Goal: Task Accomplishment & Management: Use online tool/utility

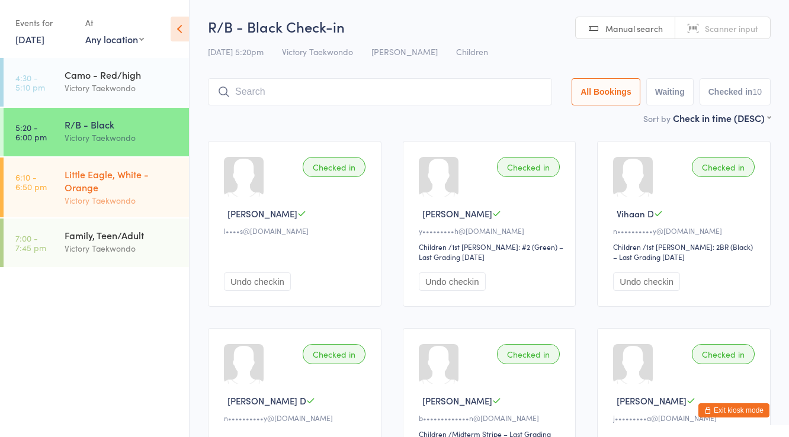
click at [126, 172] on div "Little Eagle, White - Orange" at bounding box center [122, 181] width 114 height 26
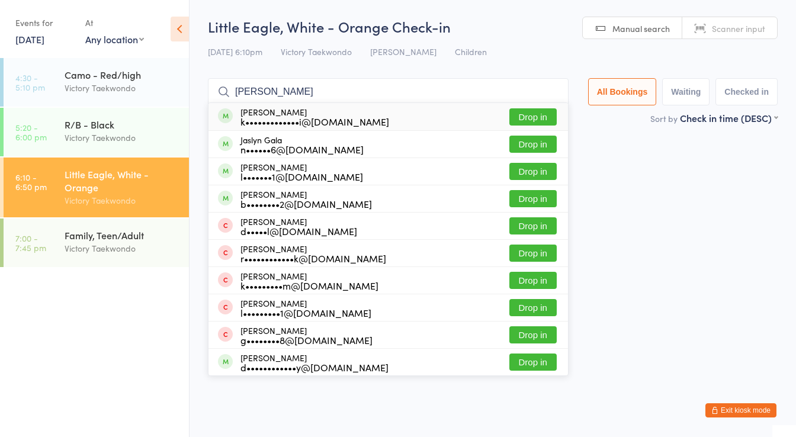
type input "[PERSON_NAME]"
click at [538, 114] on button "Drop in" at bounding box center [533, 116] width 47 height 17
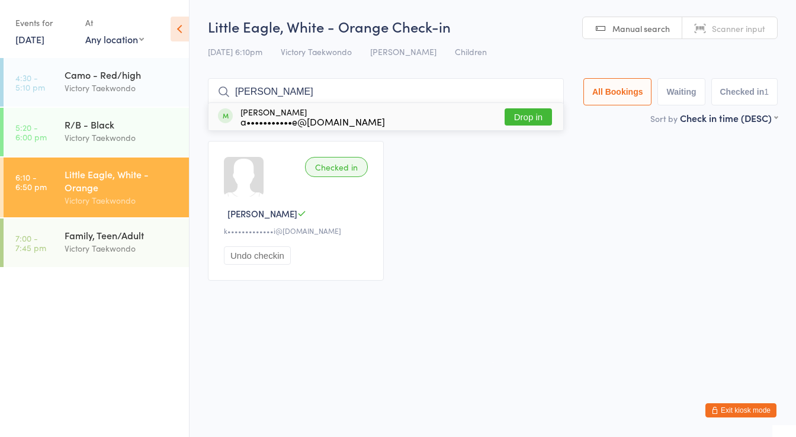
type input "[PERSON_NAME]"
click at [532, 116] on button "Drop in" at bounding box center [528, 116] width 47 height 17
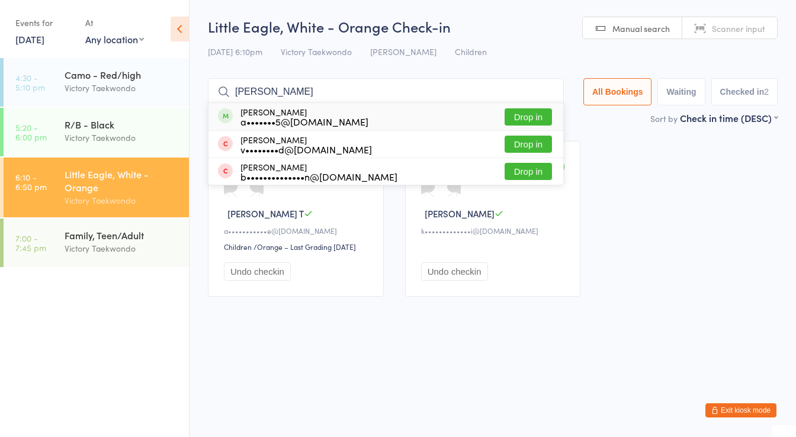
type input "[PERSON_NAME]"
drag, startPoint x: 537, startPoint y: 113, endPoint x: 529, endPoint y: 111, distance: 8.5
click at [536, 111] on button "Drop in" at bounding box center [528, 116] width 47 height 17
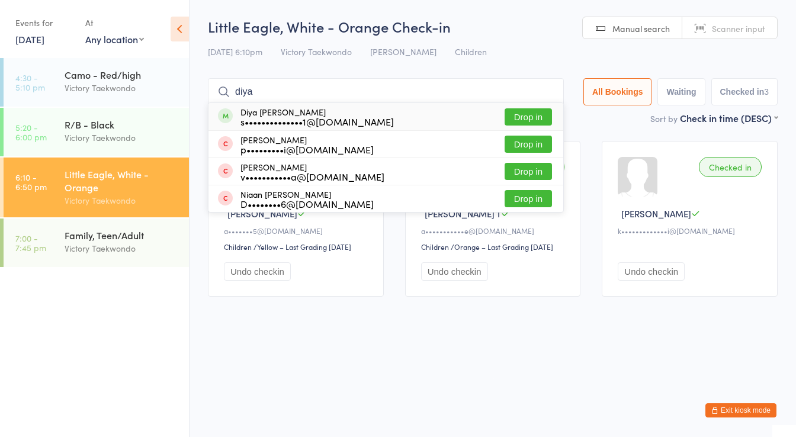
type input "diya"
click at [536, 116] on button "Drop in" at bounding box center [528, 116] width 47 height 17
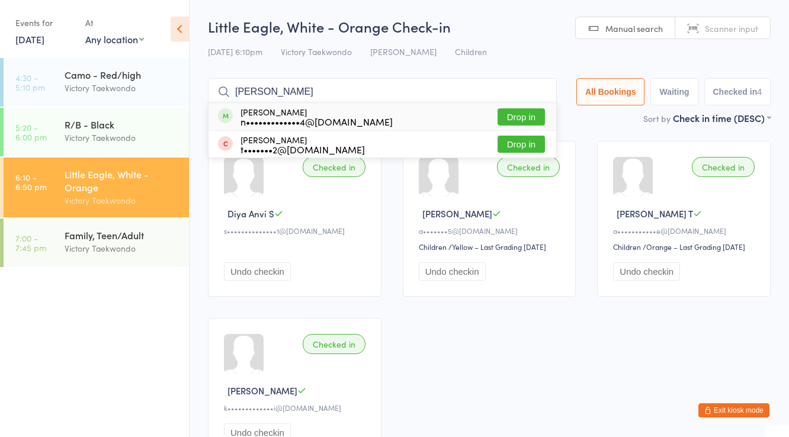
type input "[PERSON_NAME]"
click at [529, 115] on button "Drop in" at bounding box center [521, 116] width 47 height 17
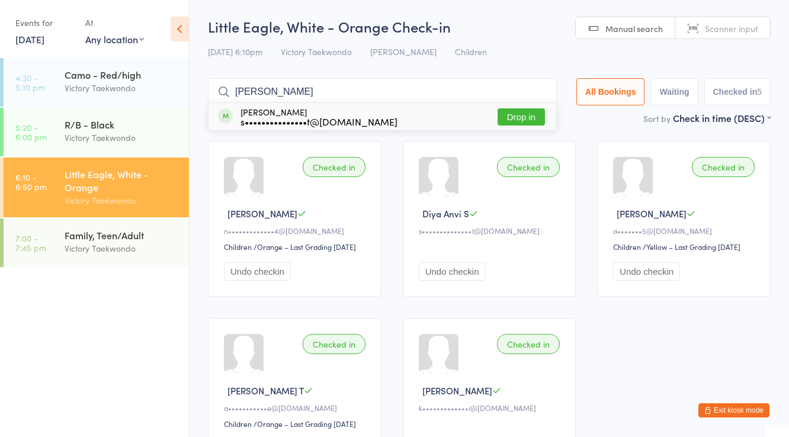
type input "[PERSON_NAME]"
click at [513, 116] on button "Drop in" at bounding box center [521, 116] width 47 height 17
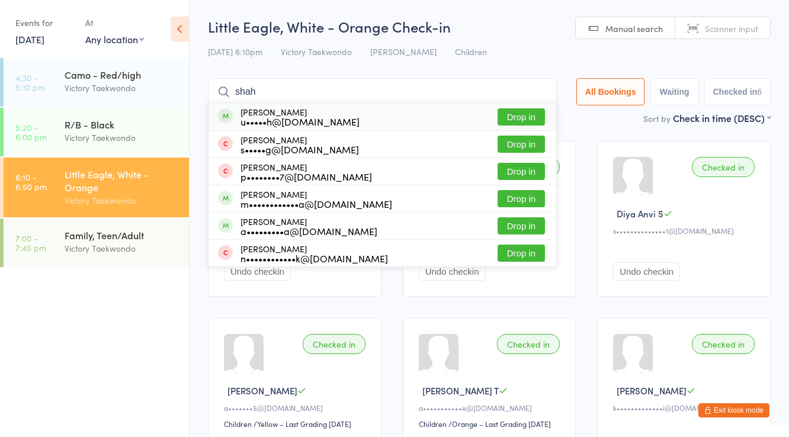
type input "shah"
click at [524, 115] on button "Drop in" at bounding box center [521, 116] width 47 height 17
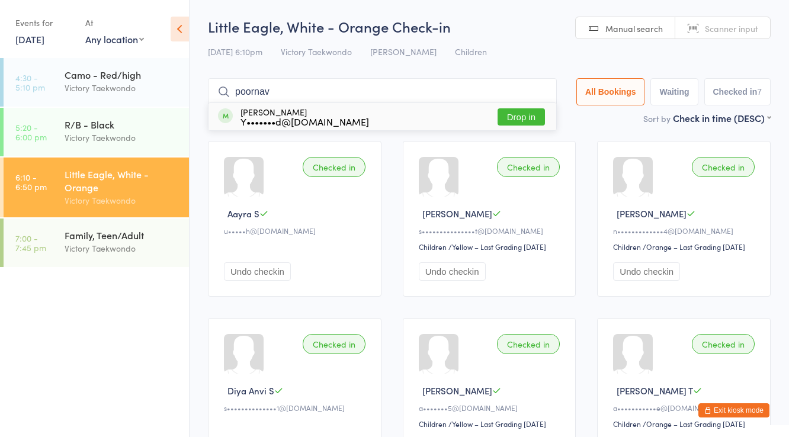
type input "poornav"
click at [520, 114] on button "Drop in" at bounding box center [521, 116] width 47 height 17
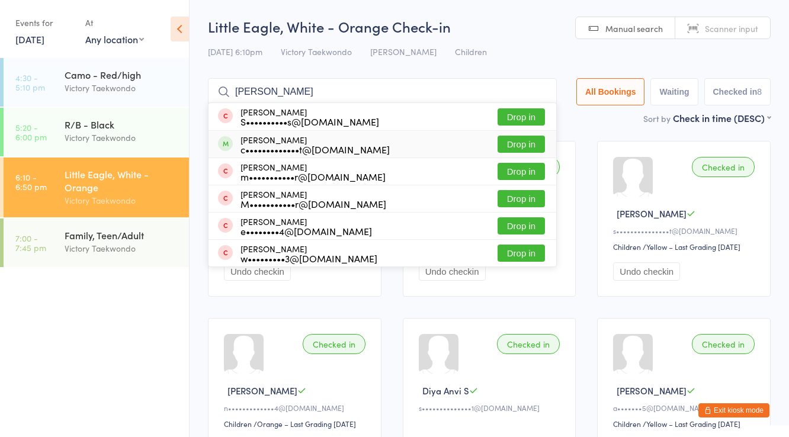
type input "[PERSON_NAME]"
click at [518, 140] on button "Drop in" at bounding box center [521, 144] width 47 height 17
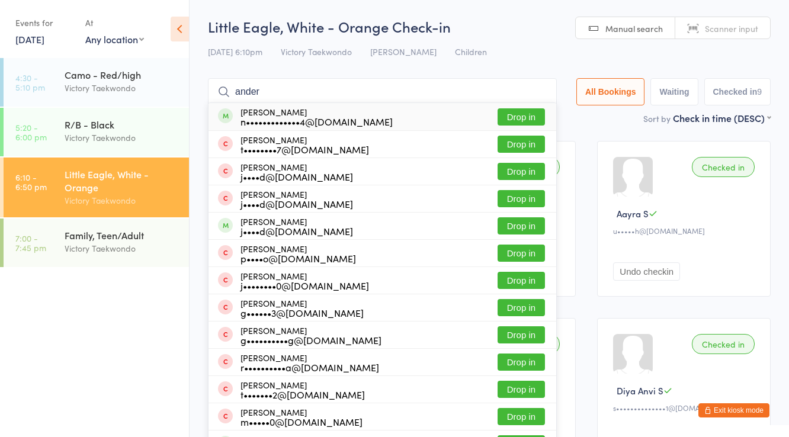
type input "ander"
click at [523, 117] on button "Drop in" at bounding box center [521, 116] width 47 height 17
